Goal: Task Accomplishment & Management: Use online tool/utility

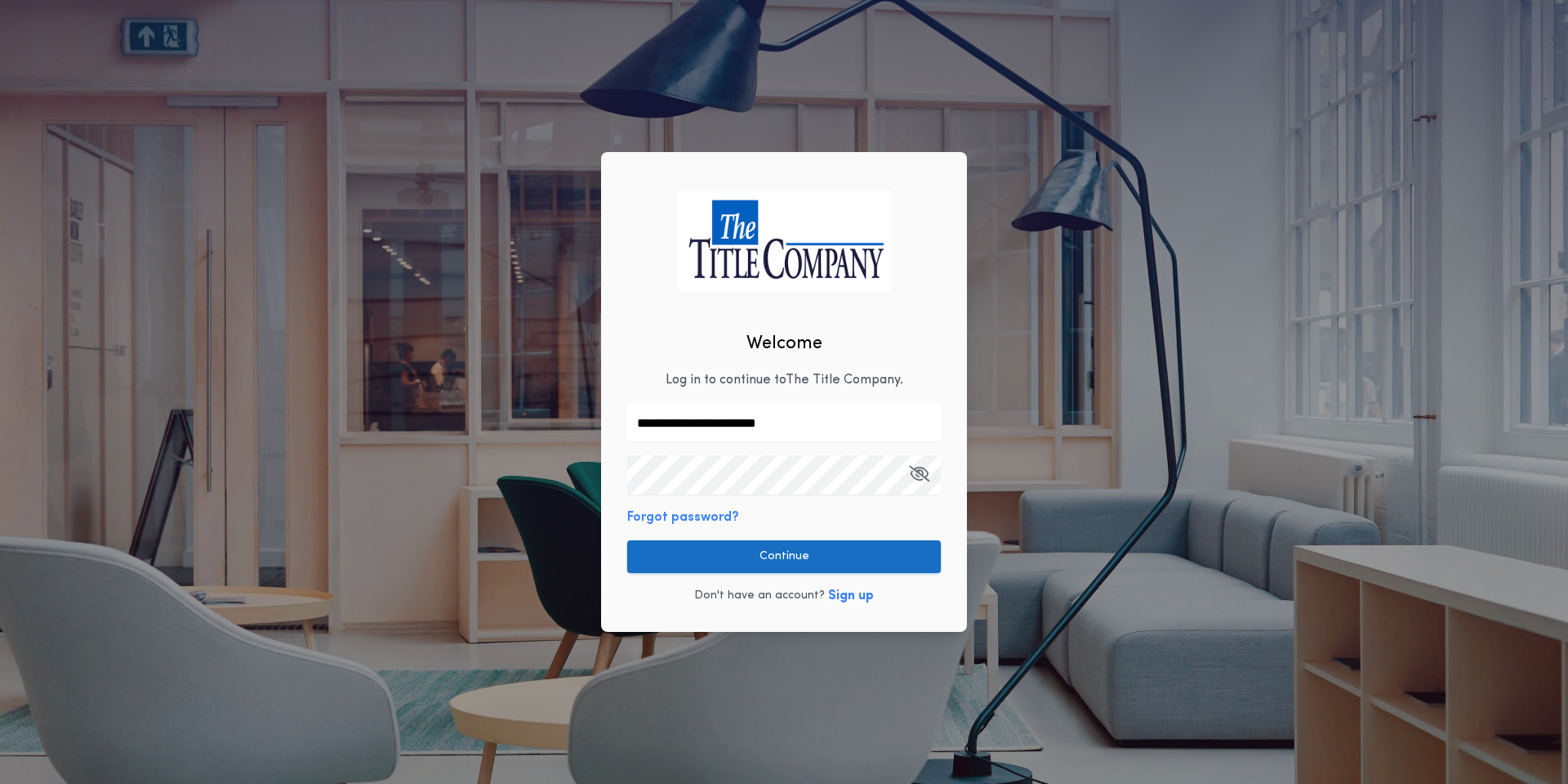
click at [737, 553] on button "Continue" at bounding box center [784, 556] width 314 height 33
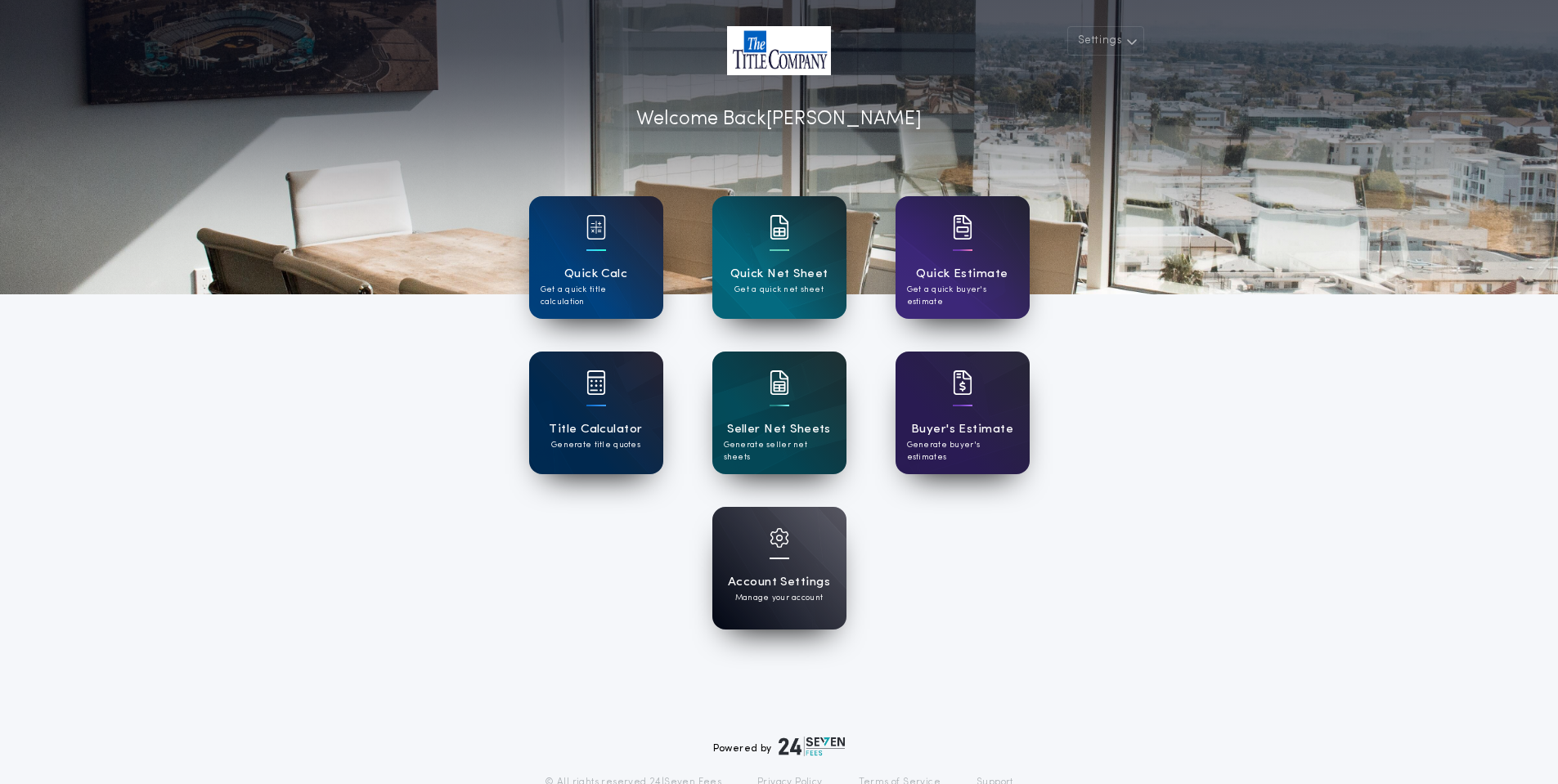
click at [598, 409] on div at bounding box center [596, 392] width 20 height 46
click at [584, 399] on div "Title Calculator Generate title quotes" at bounding box center [596, 413] width 134 height 123
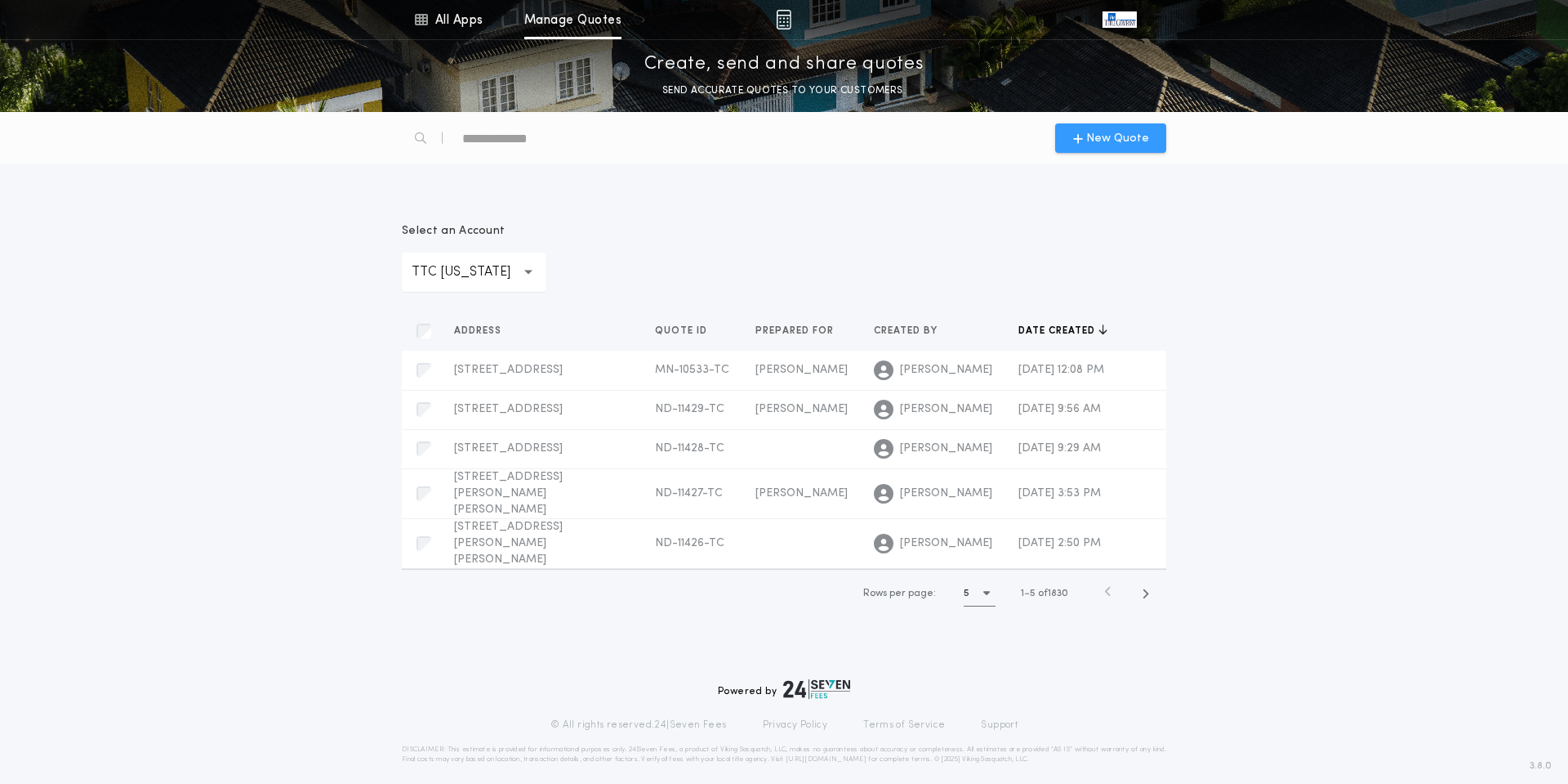
click at [1111, 140] on span "New Quote" at bounding box center [1118, 138] width 63 height 17
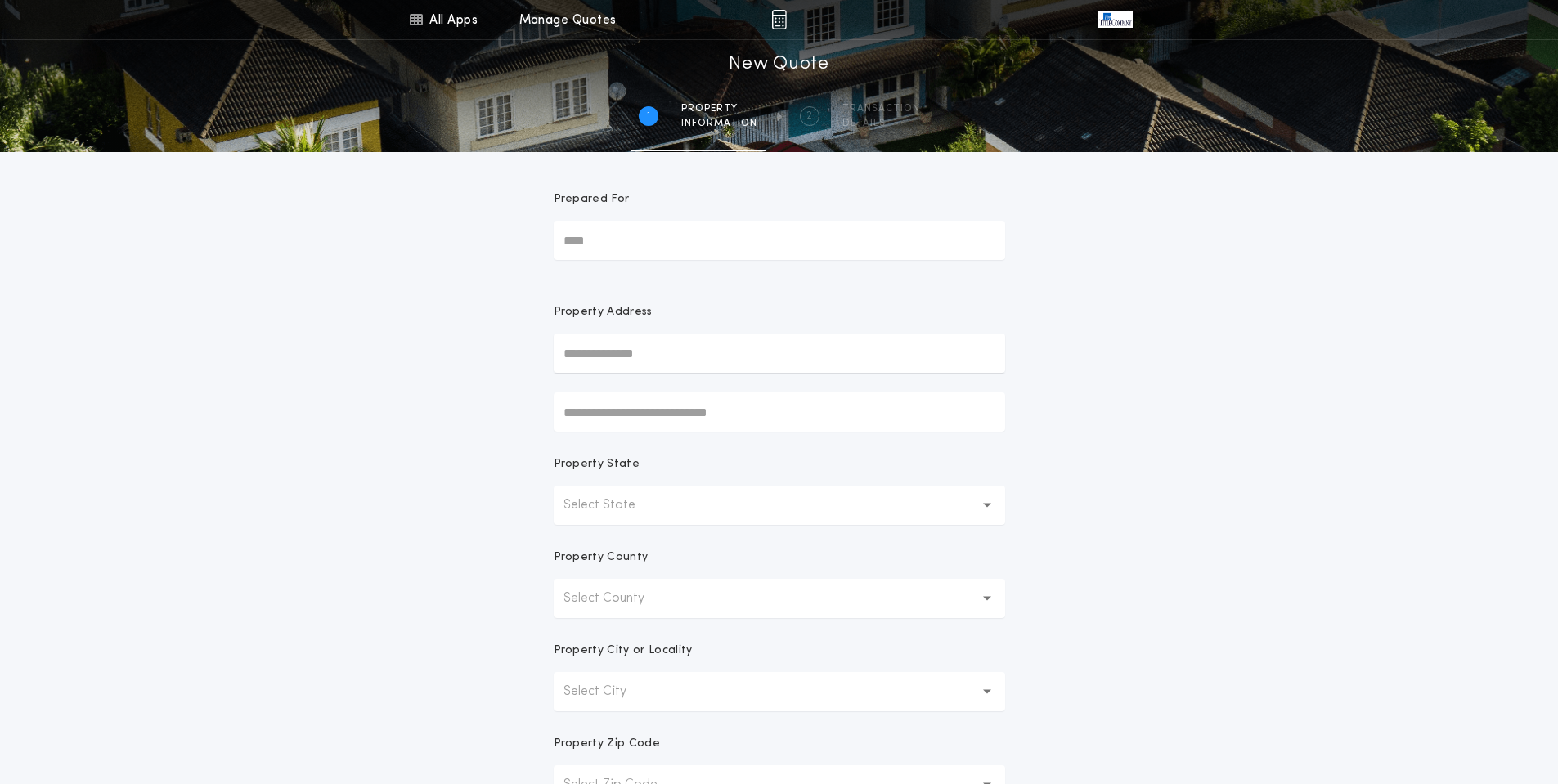
click at [650, 241] on input "Prepared For" at bounding box center [779, 240] width 451 height 39
type input "**********"
type input "***"
click at [347, 492] on div "**********" at bounding box center [779, 467] width 1558 height 934
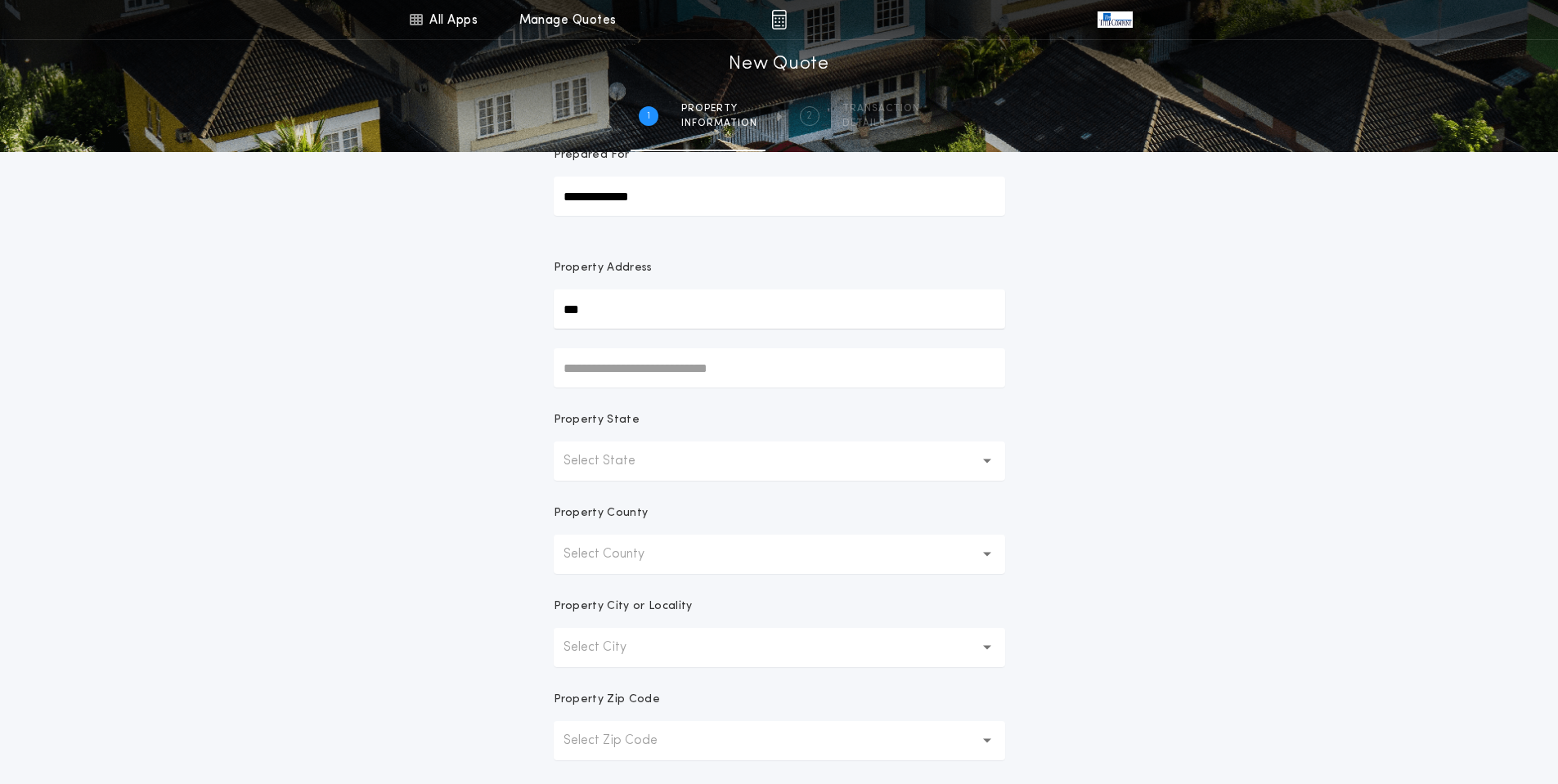
scroll to position [81, 0]
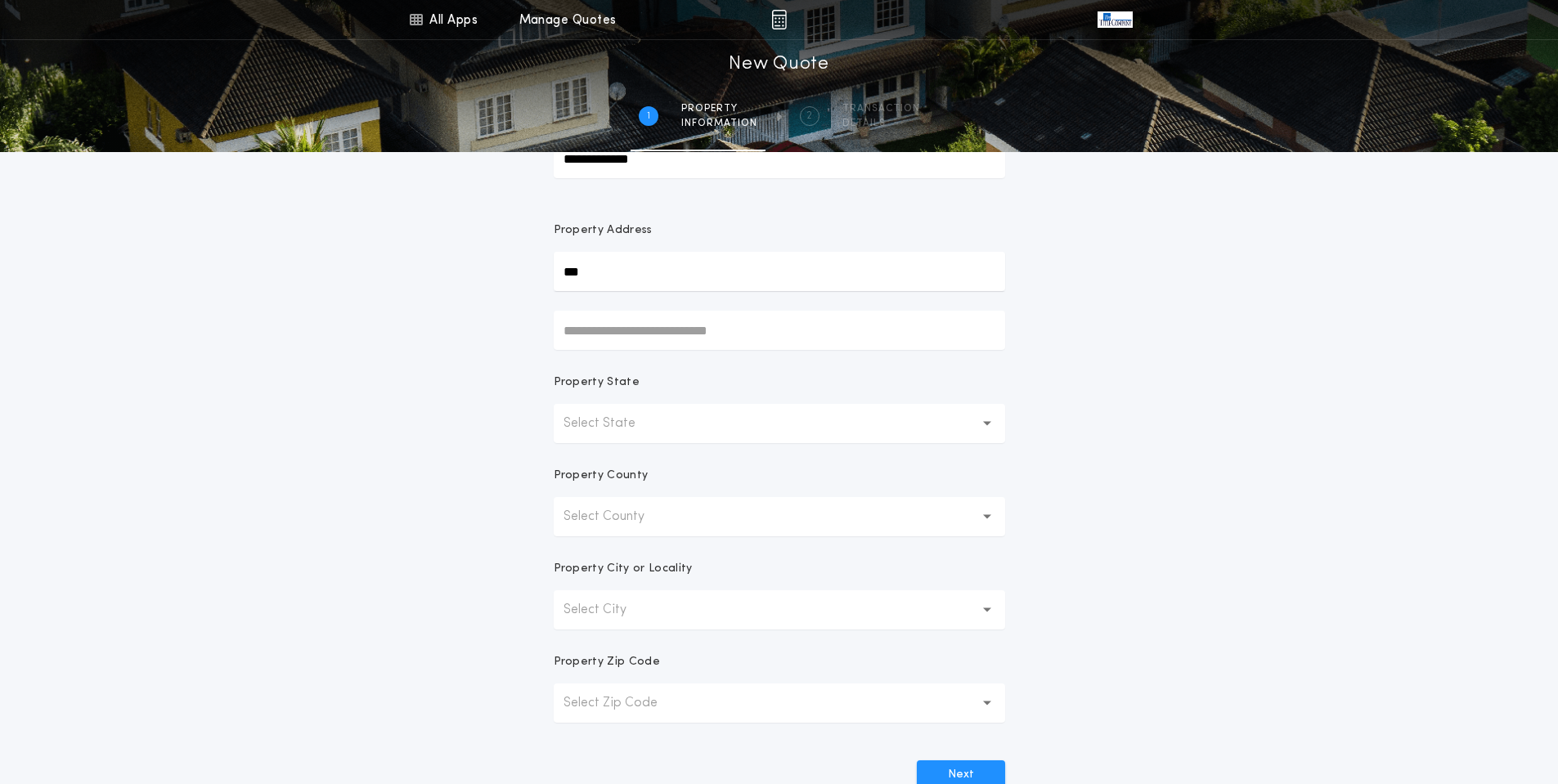
click at [651, 429] on p "Select State" at bounding box center [613, 423] width 98 height 20
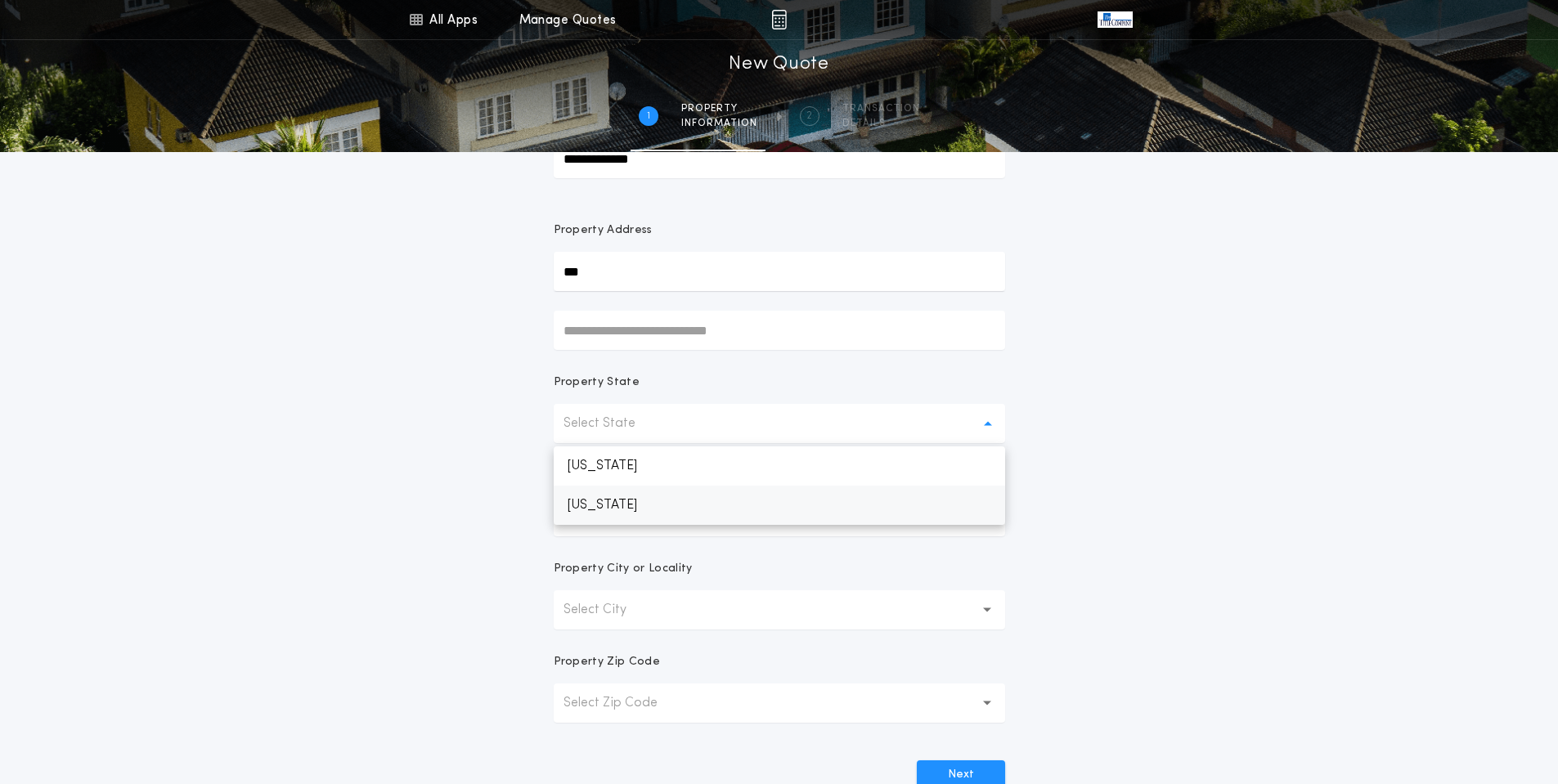
click at [605, 500] on p "[US_STATE]" at bounding box center [779, 505] width 451 height 39
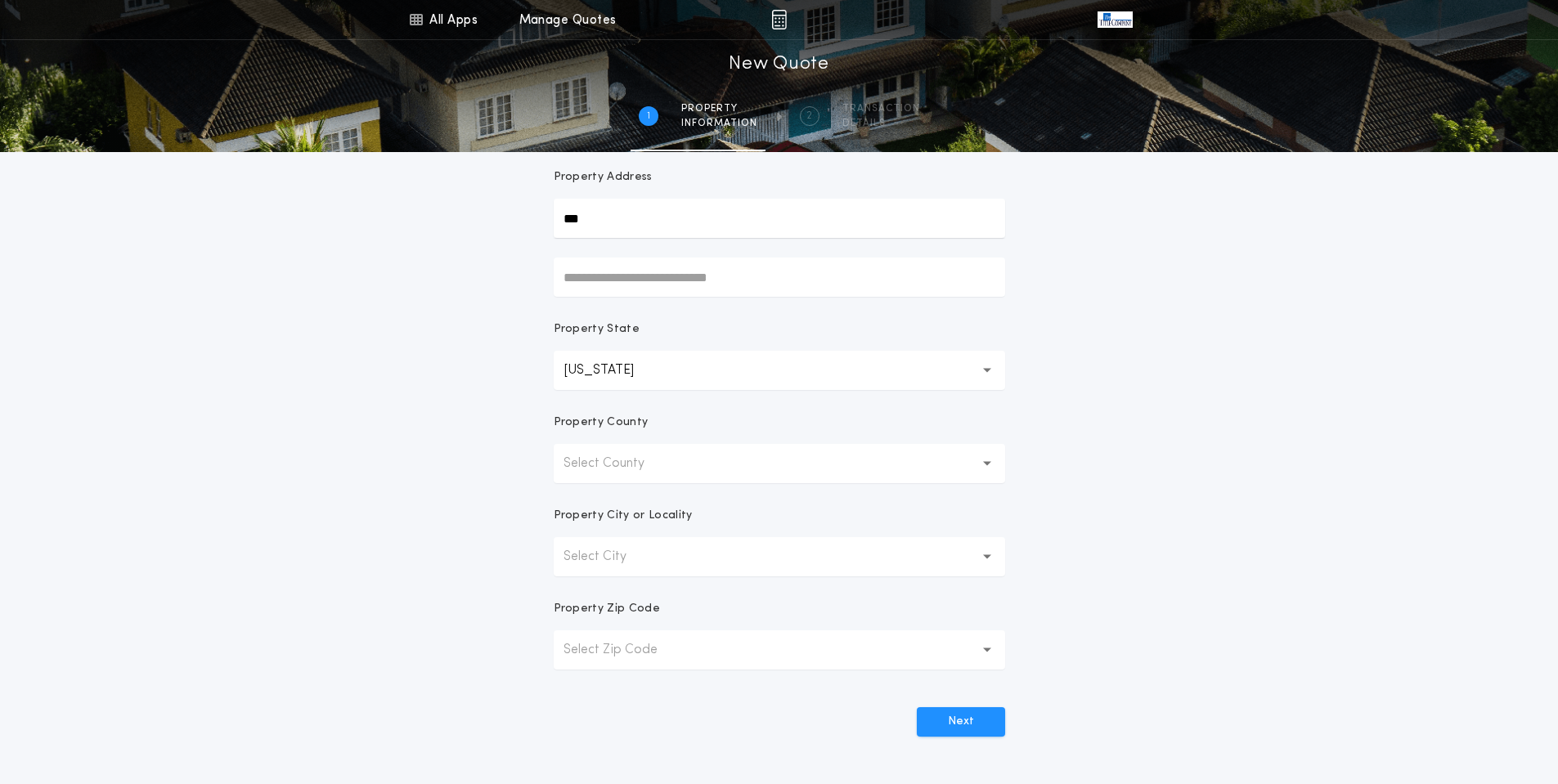
scroll to position [164, 0]
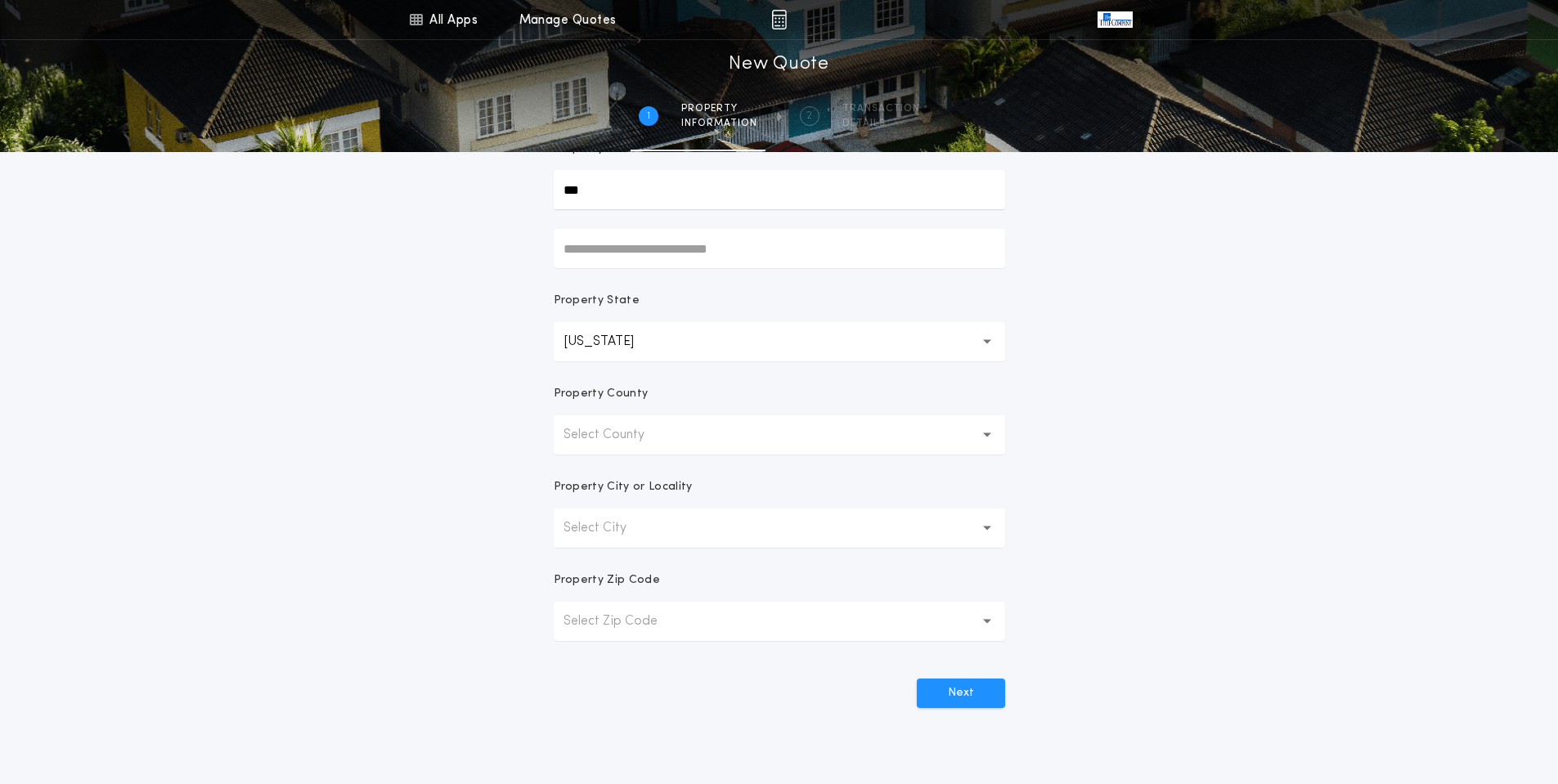
click at [651, 440] on p "Select County" at bounding box center [617, 435] width 107 height 20
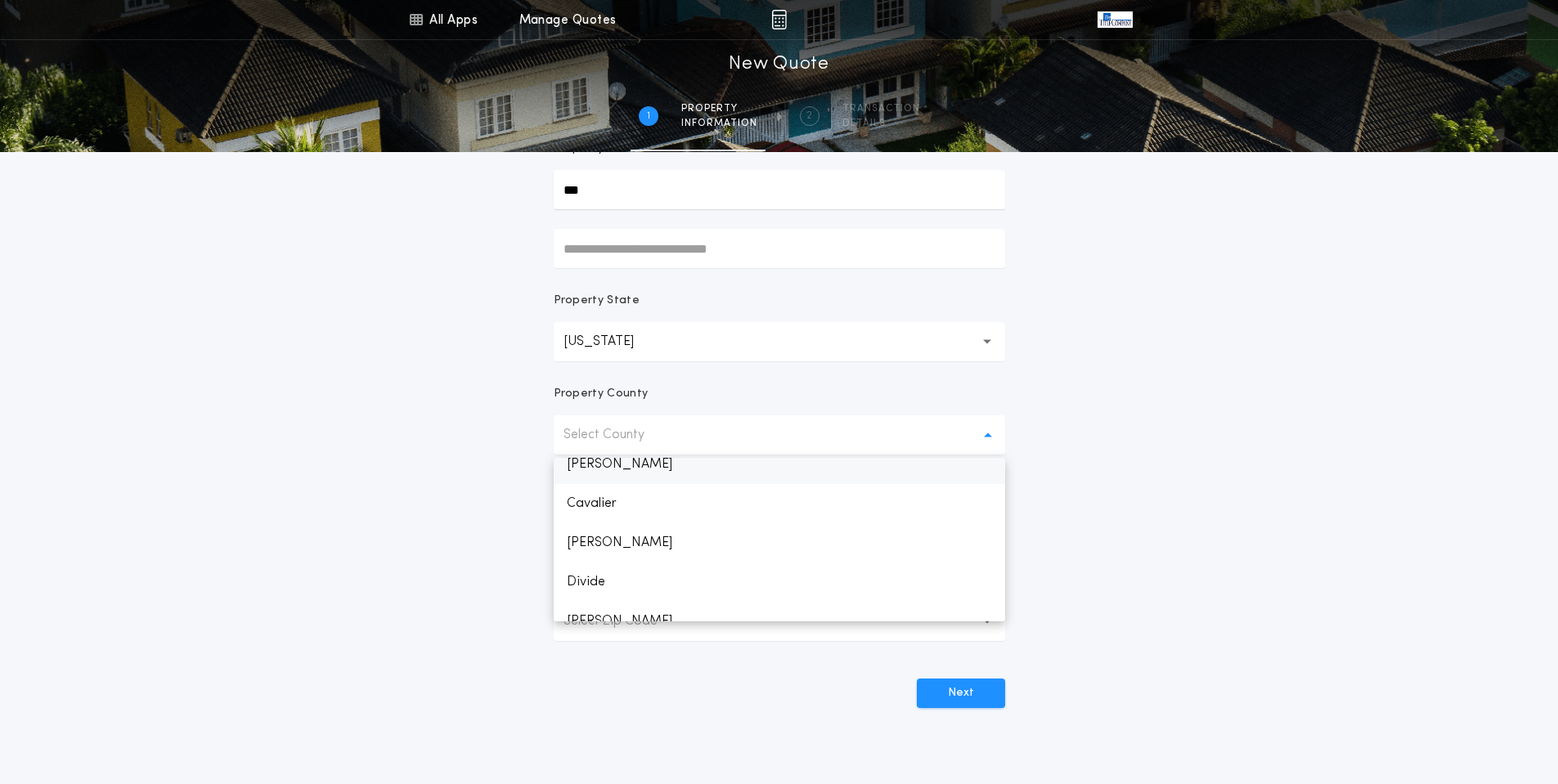
click at [608, 465] on p "[PERSON_NAME]" at bounding box center [779, 464] width 451 height 39
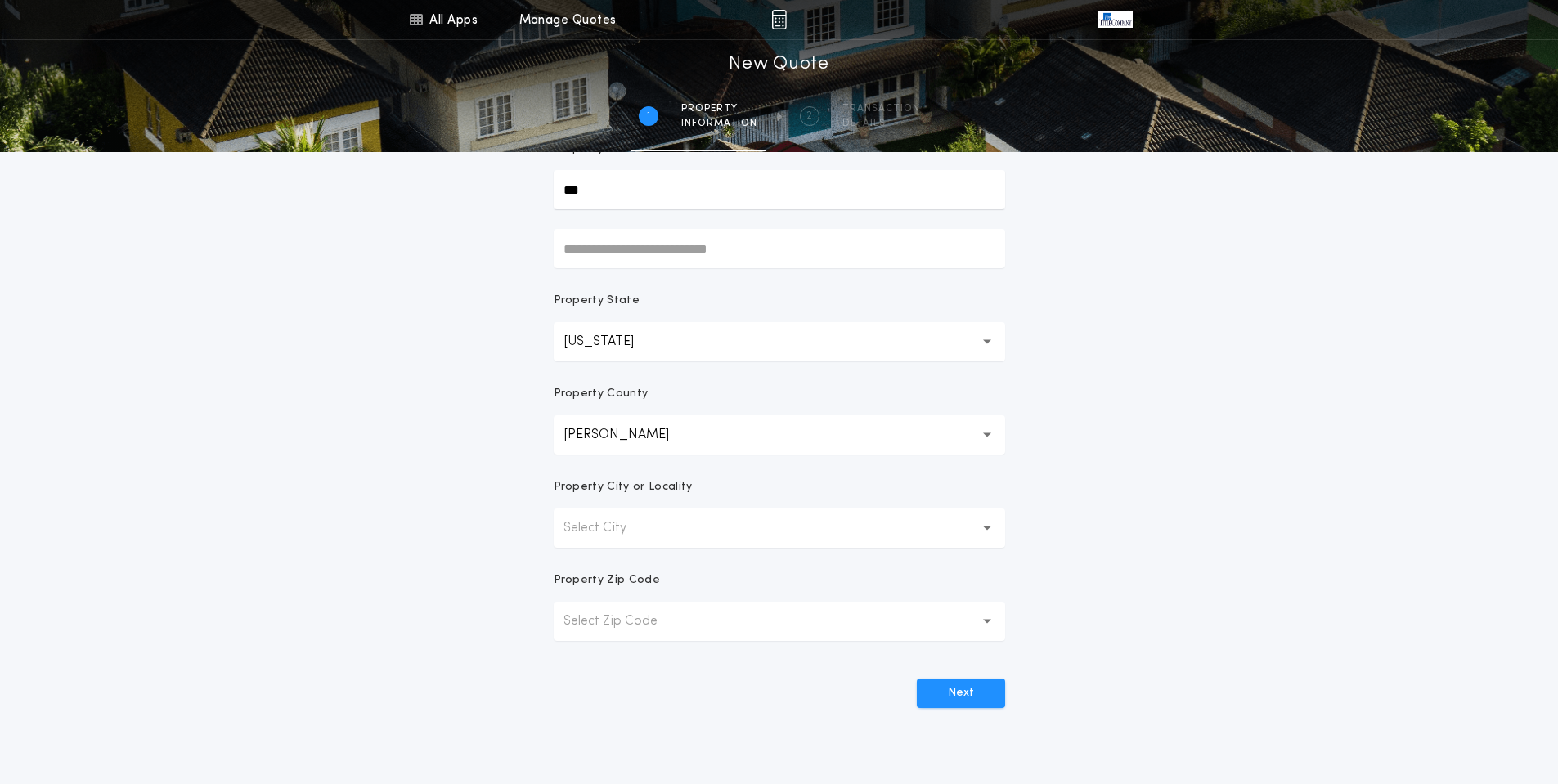
click at [616, 522] on p "Select City" at bounding box center [608, 528] width 90 height 20
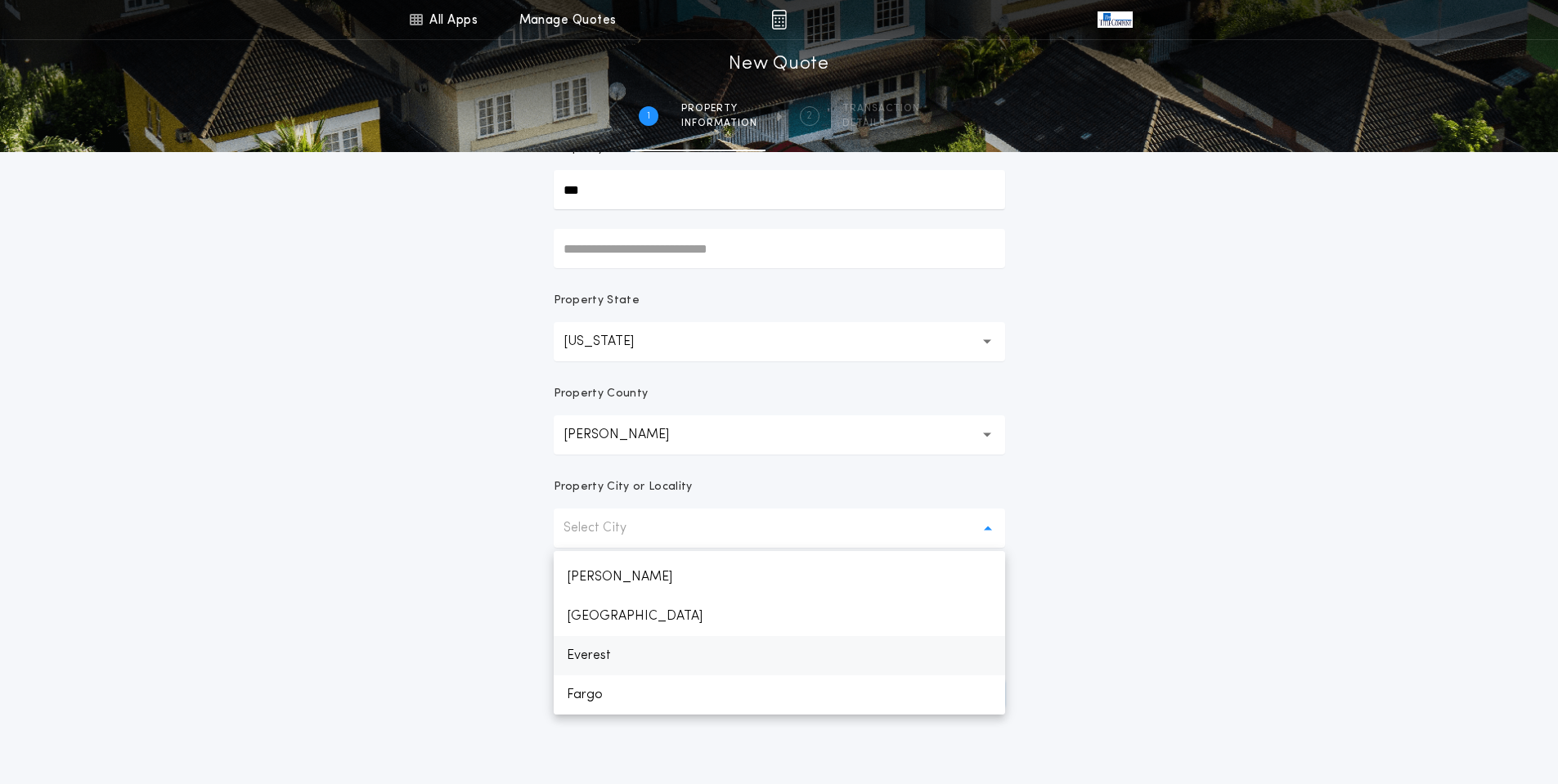
scroll to position [625, 0]
click at [616, 614] on p "Fargo" at bounding box center [779, 612] width 451 height 39
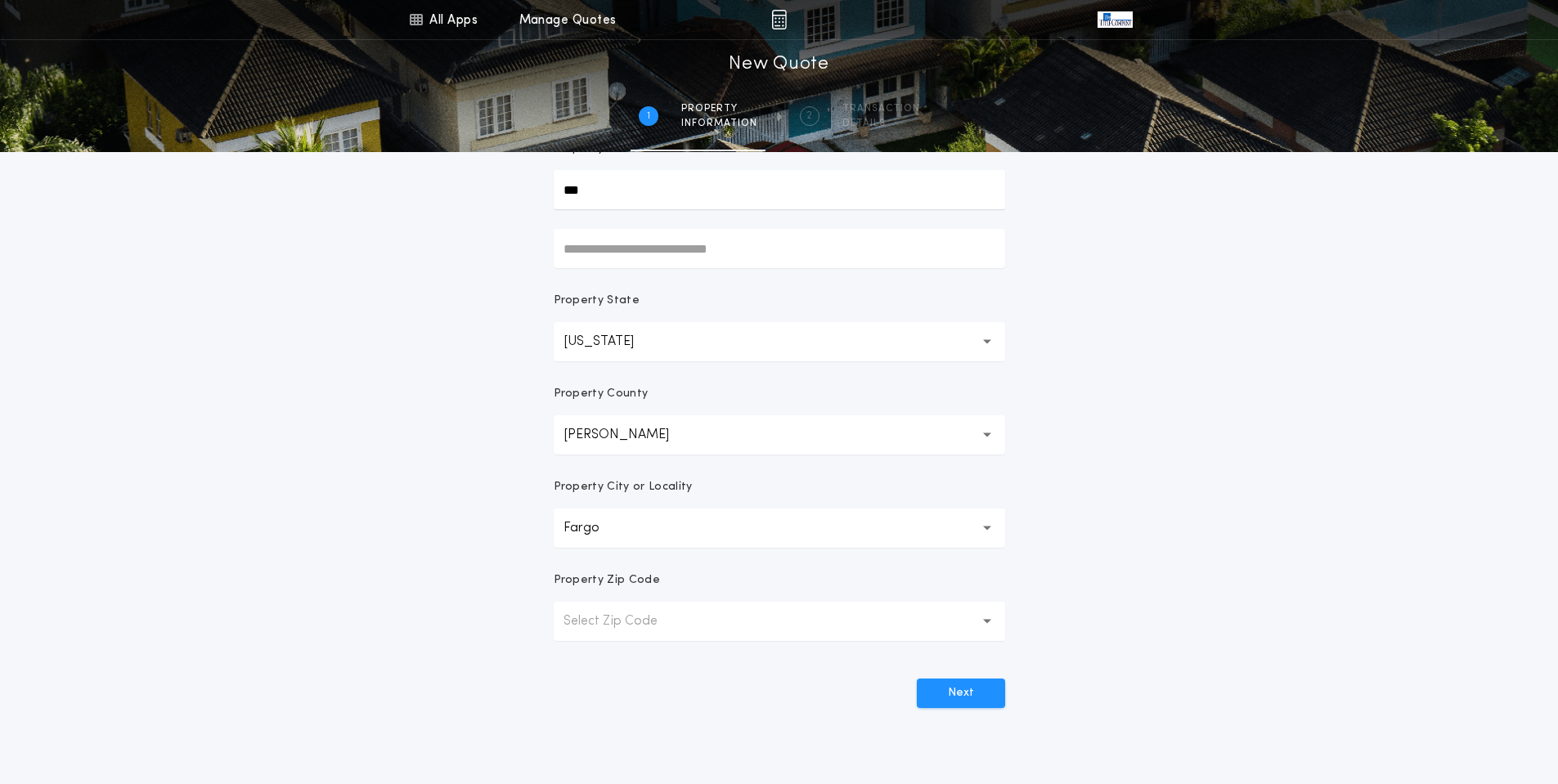
click at [700, 617] on button "Select Zip Code" at bounding box center [779, 620] width 451 height 39
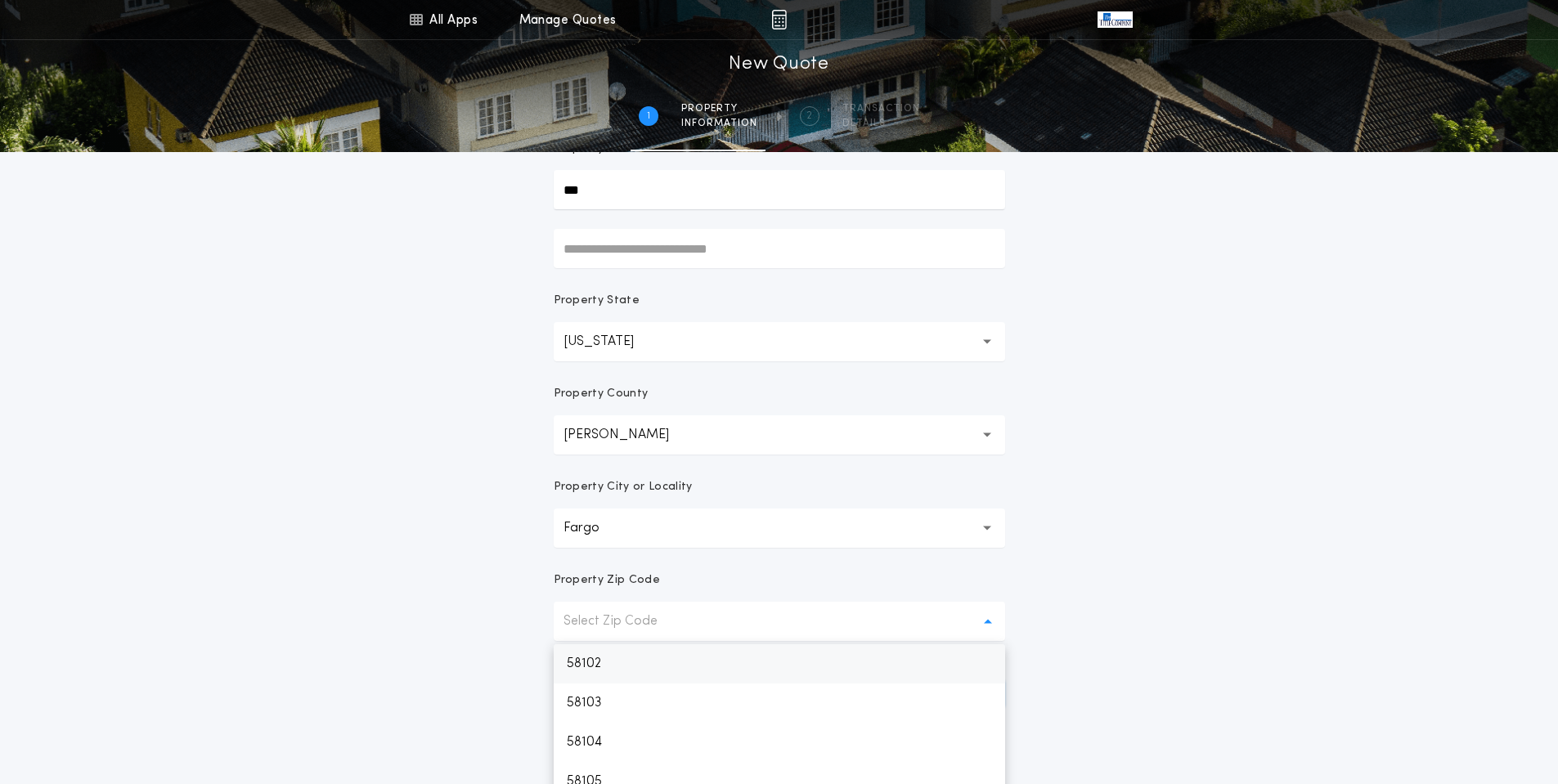
click at [611, 654] on p "58102" at bounding box center [779, 663] width 451 height 39
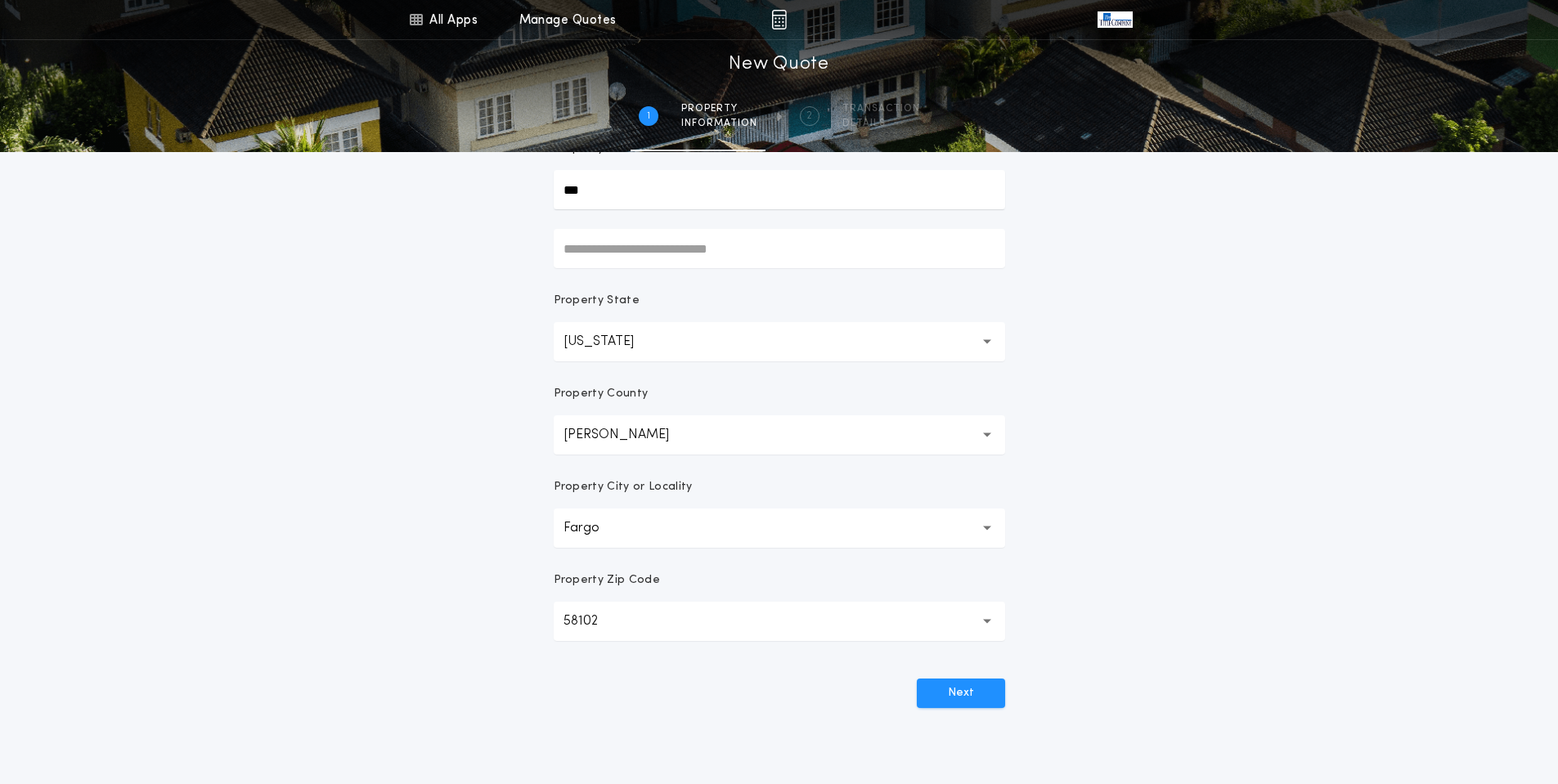
click at [633, 529] on button "Fargo *****" at bounding box center [779, 527] width 451 height 39
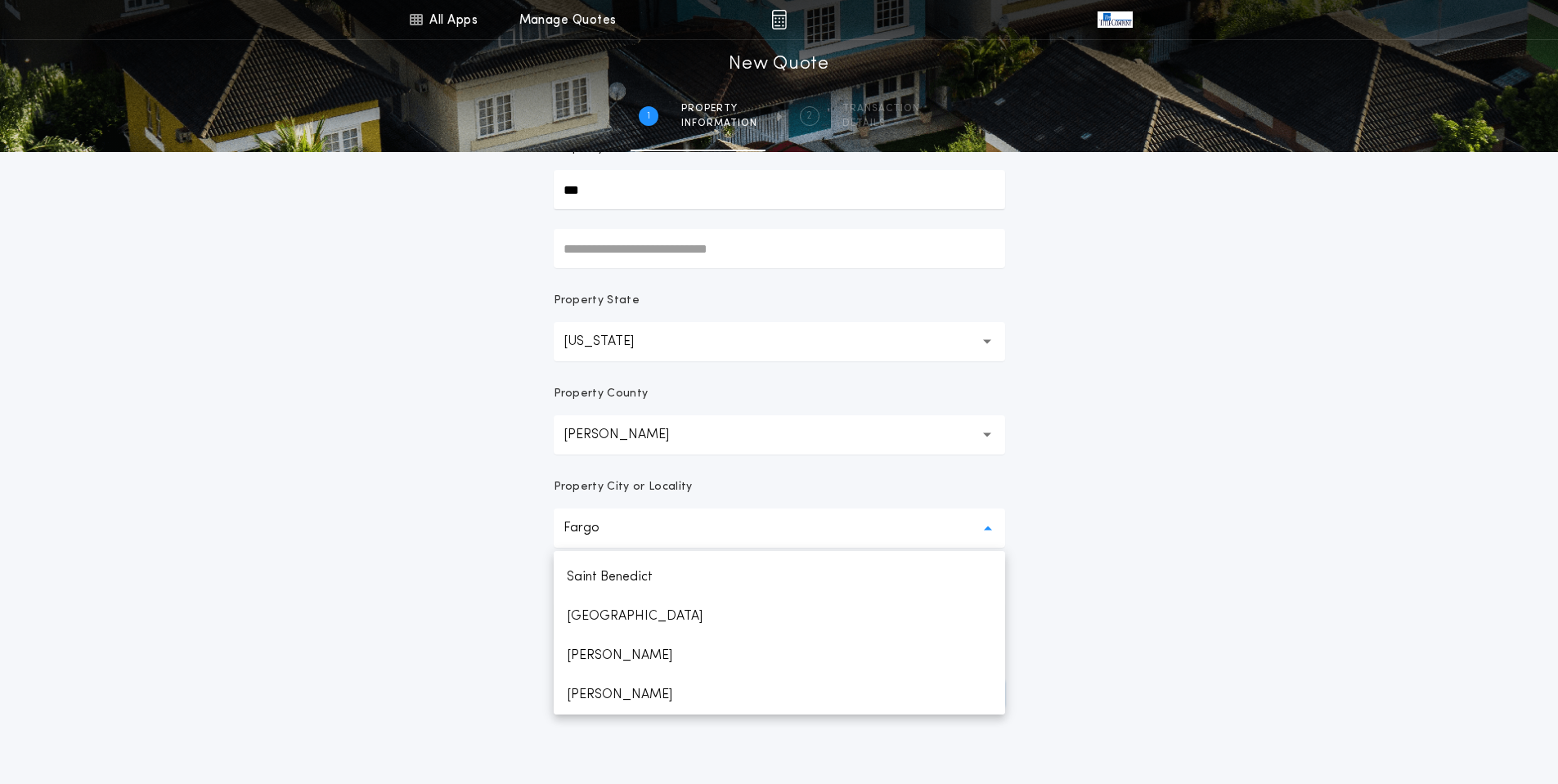
scroll to position [1759, 0]
click at [629, 685] on p "West Fargo" at bounding box center [779, 694] width 451 height 39
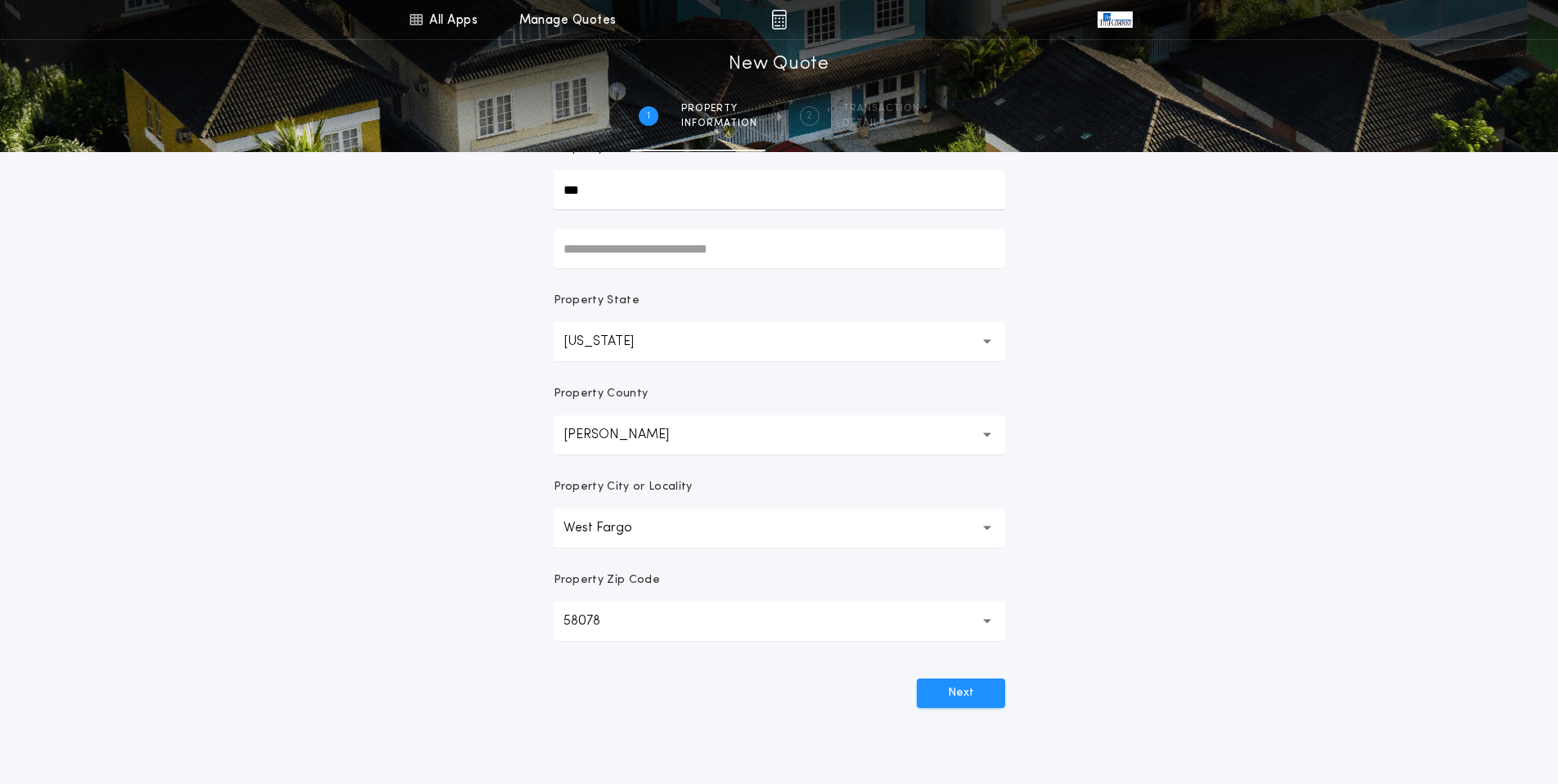
drag, startPoint x: 651, startPoint y: 616, endPoint x: 480, endPoint y: 613, distance: 171.0
click at [480, 613] on div "**********" at bounding box center [779, 303] width 1558 height 934
click at [964, 699] on button "Next" at bounding box center [961, 693] width 89 height 30
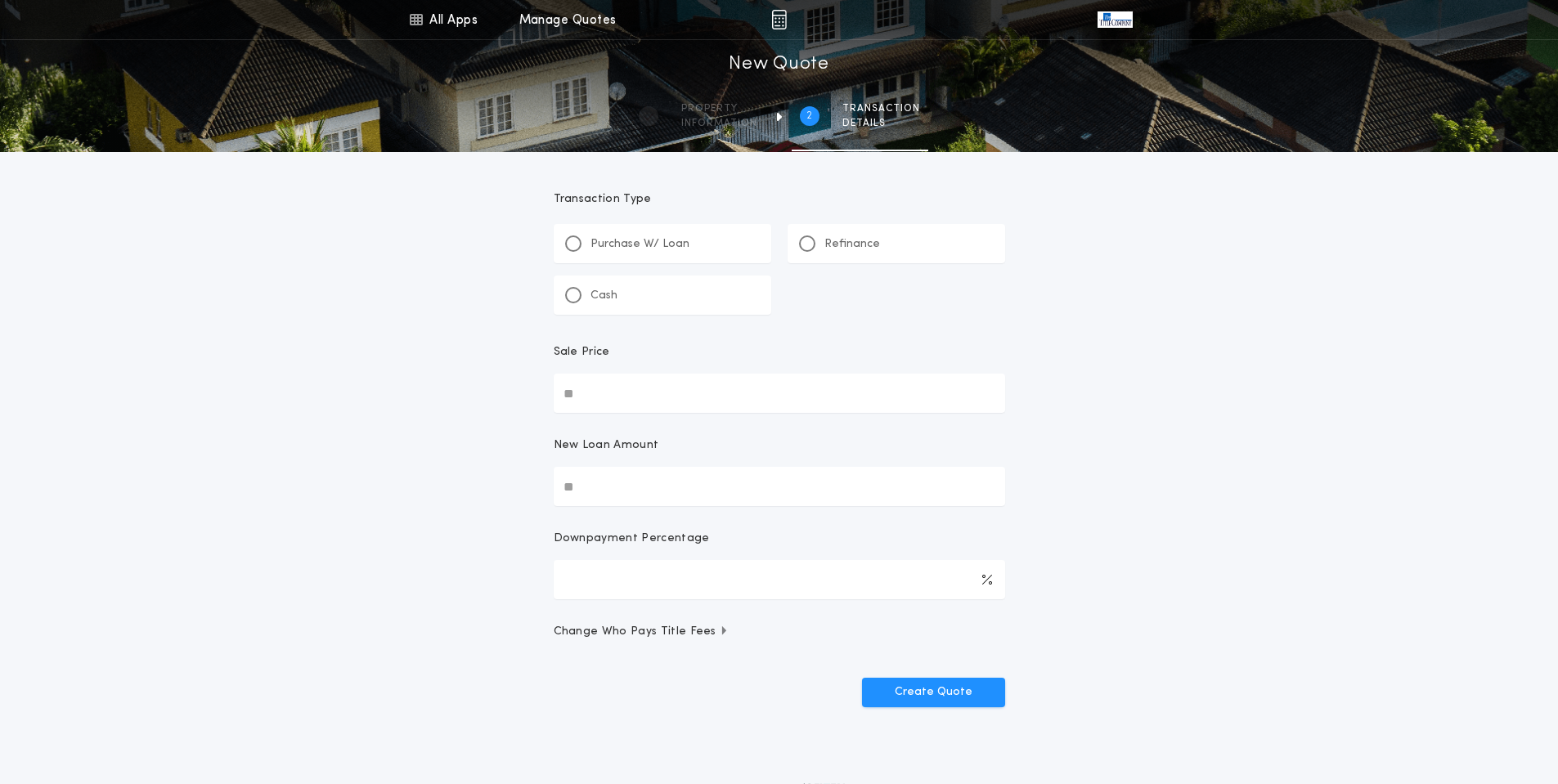
click at [600, 249] on p "Purchase W/ Loan" at bounding box center [640, 244] width 99 height 16
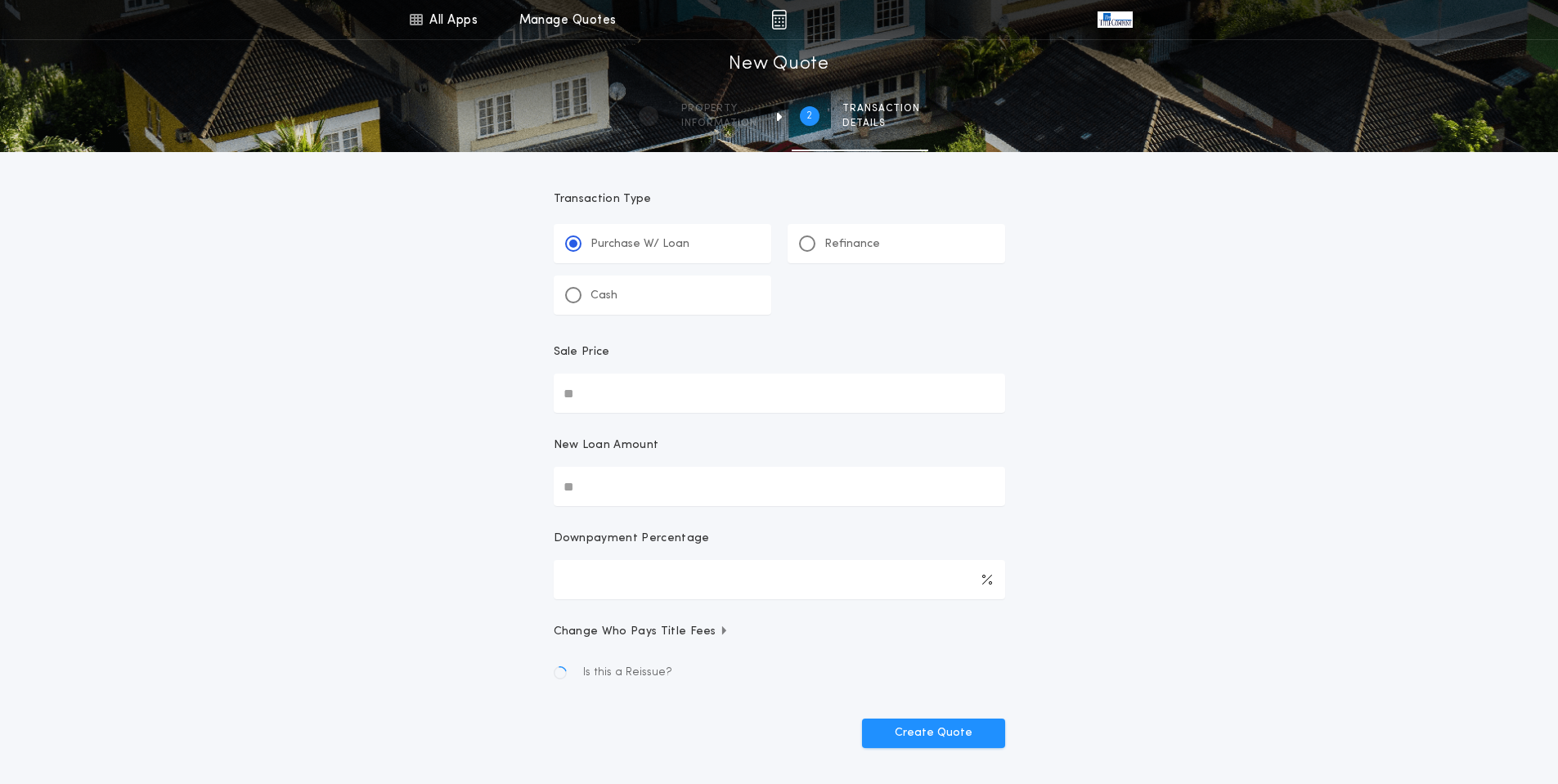
click at [608, 297] on p "Cash" at bounding box center [604, 296] width 27 height 16
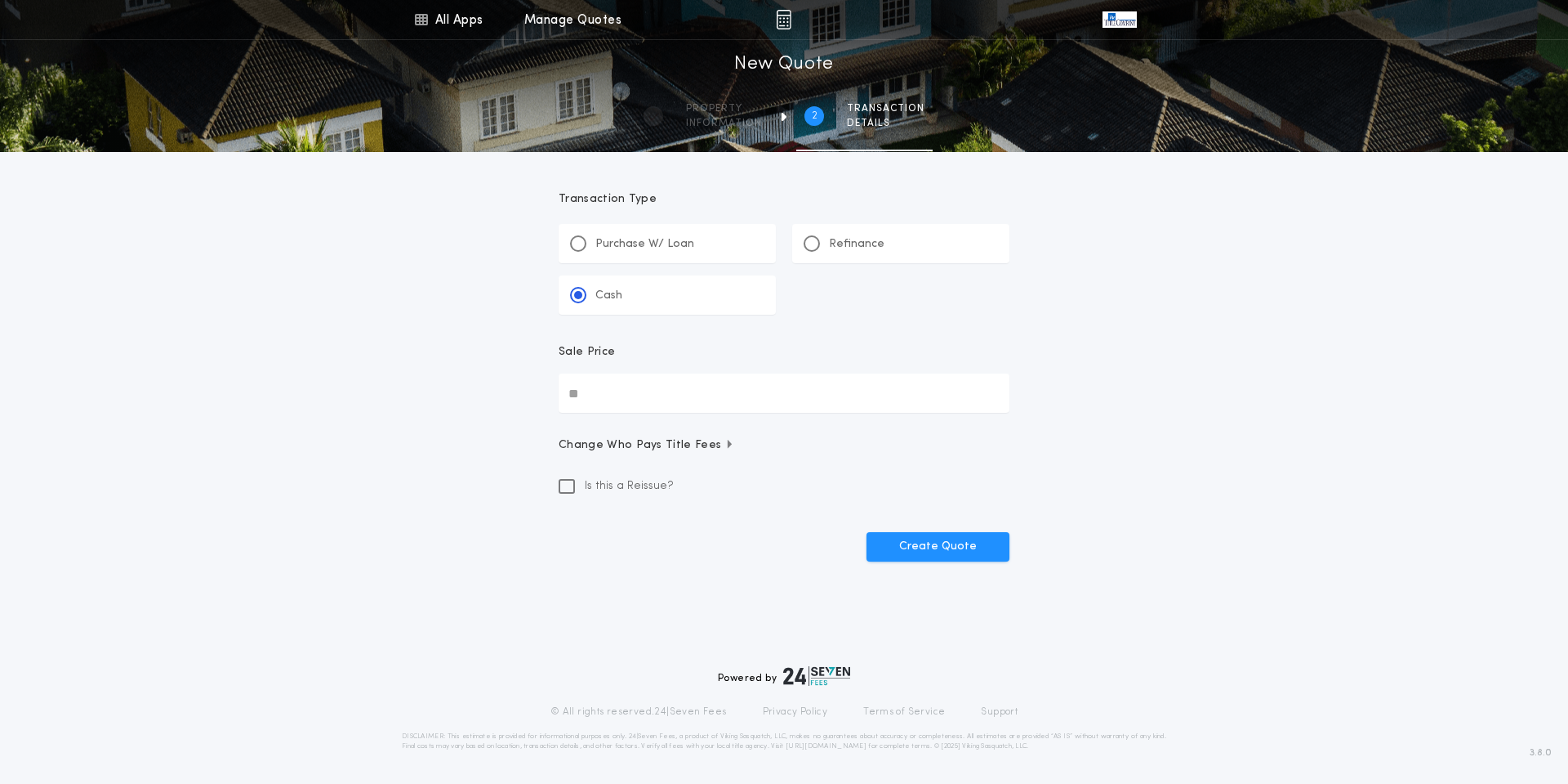
click at [613, 399] on input "Sale Price" at bounding box center [784, 392] width 451 height 39
type input "**********"
click at [920, 539] on button "Create Quote" at bounding box center [938, 546] width 143 height 30
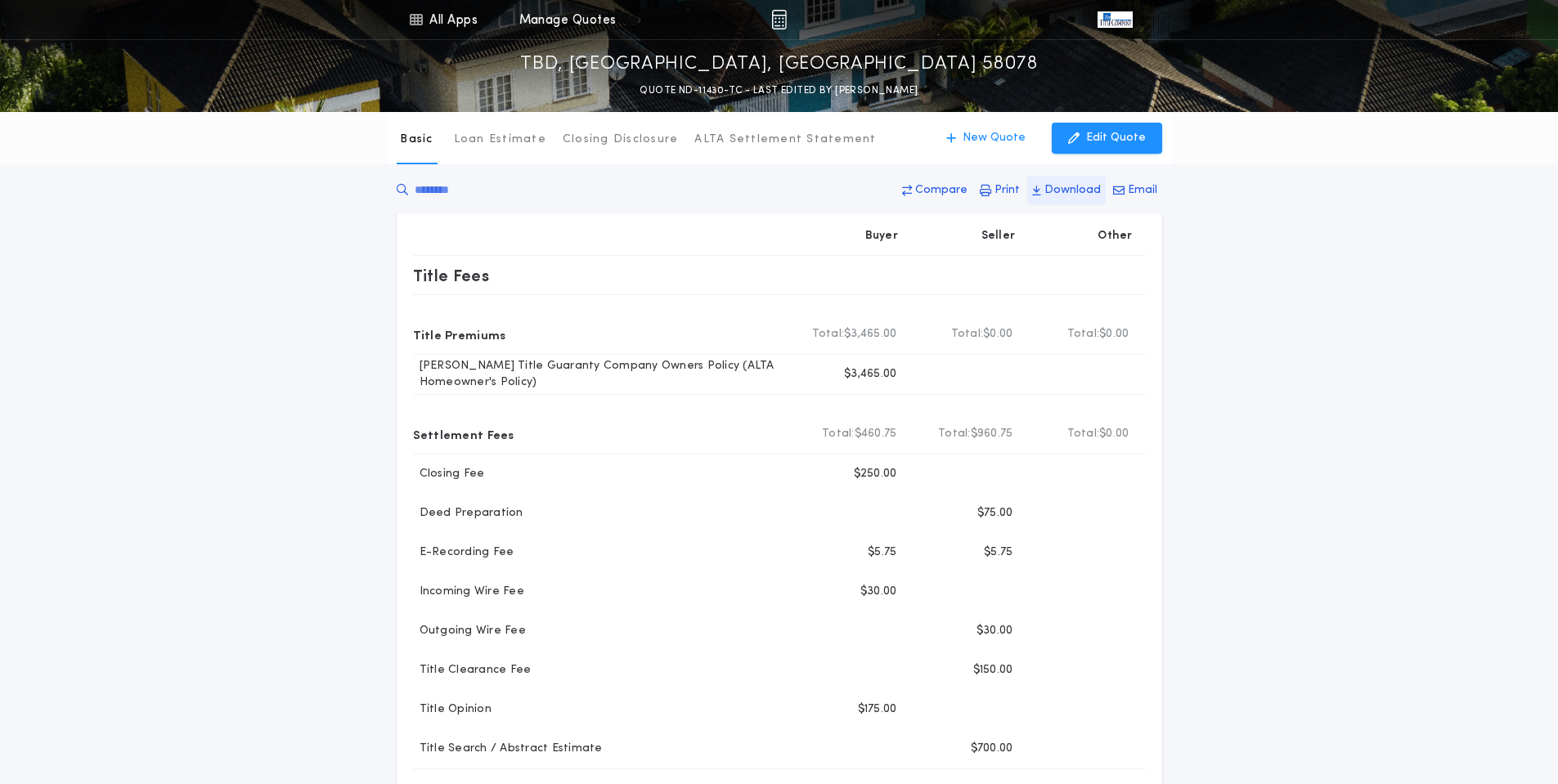
click at [1059, 186] on p "Download" at bounding box center [1072, 191] width 56 height 16
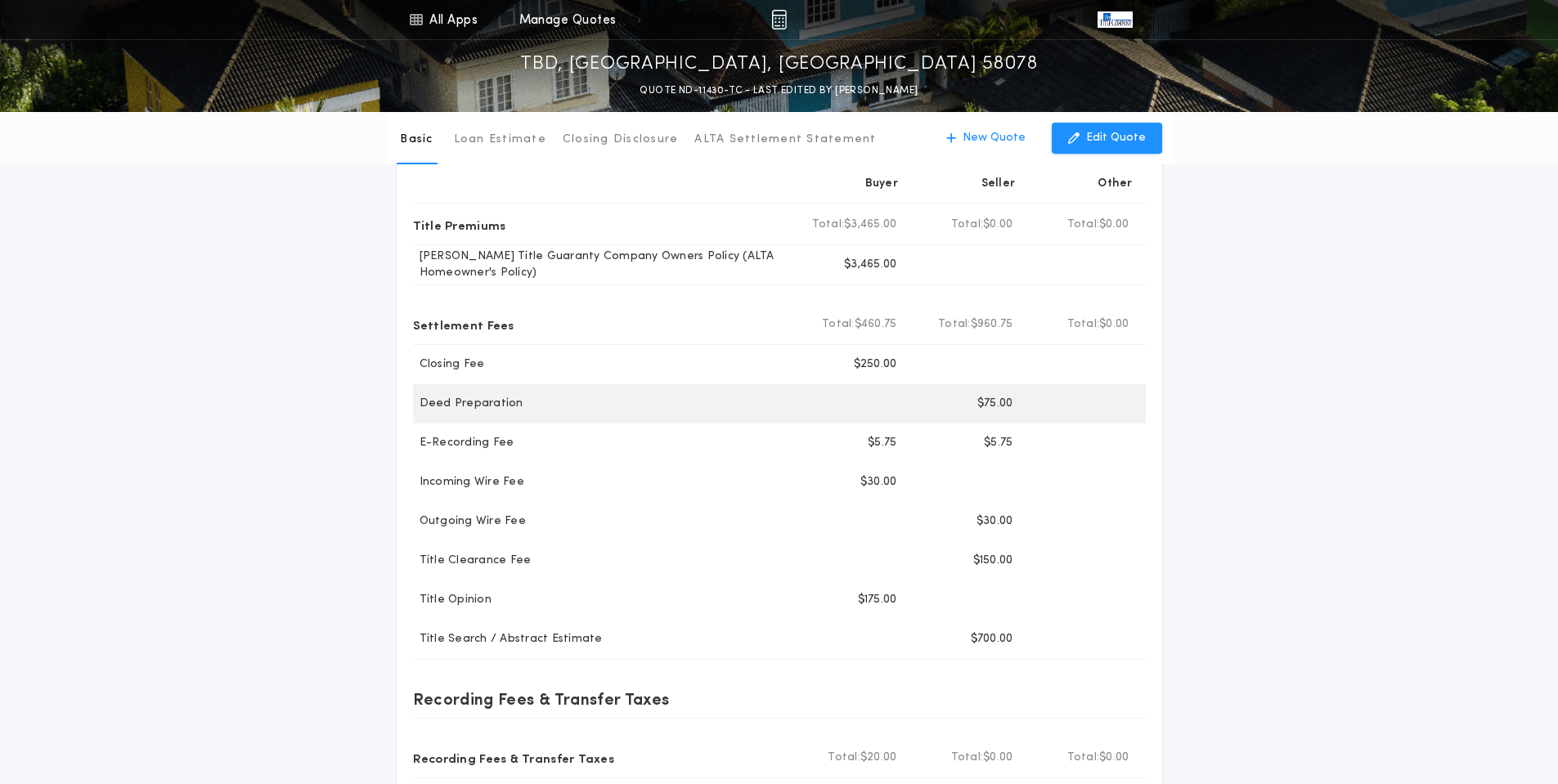
scroll to position [81, 0]
